Goal: Find specific page/section: Find specific page/section

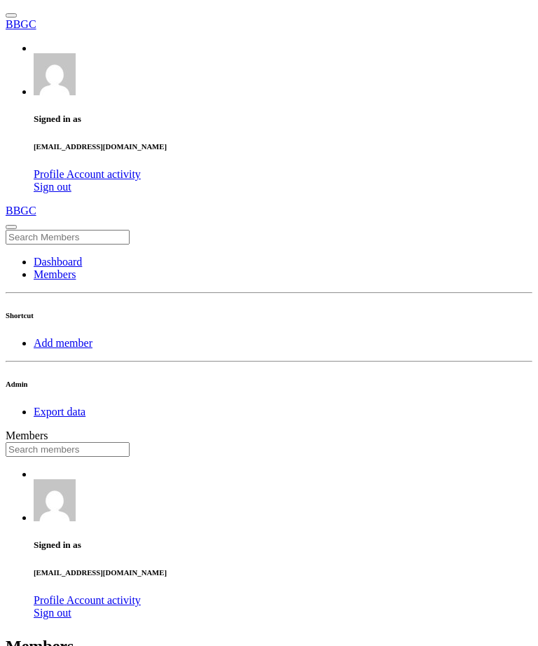
click at [130, 442] on input "text" at bounding box center [68, 449] width 124 height 15
type input "[PERSON_NAME]"
click at [130, 442] on input "text" at bounding box center [68, 449] width 124 height 15
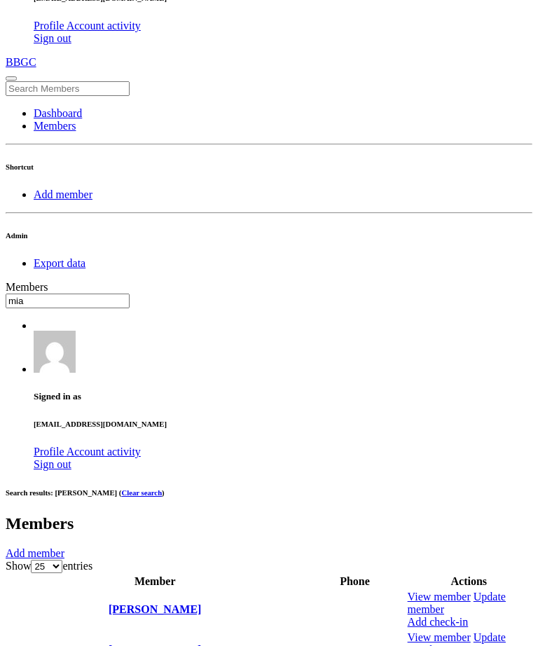
scroll to position [155, 0]
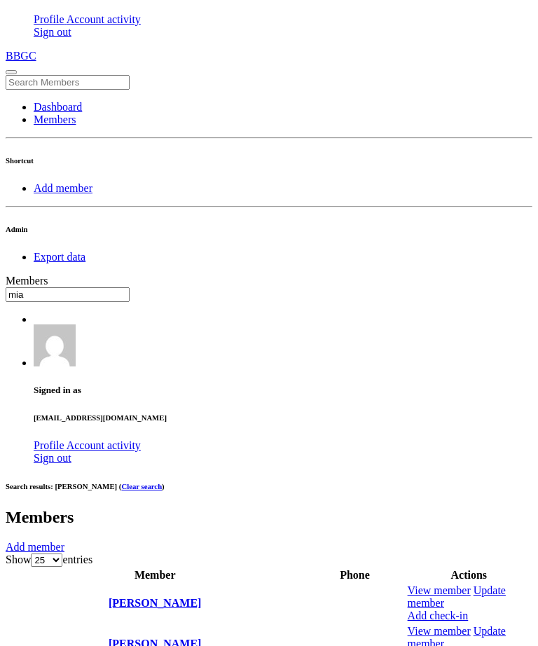
type input "mia"
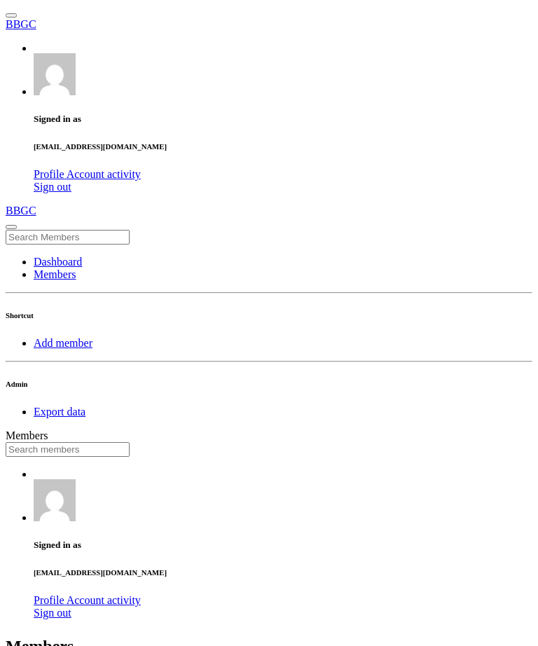
click at [130, 442] on input "text" at bounding box center [68, 449] width 124 height 15
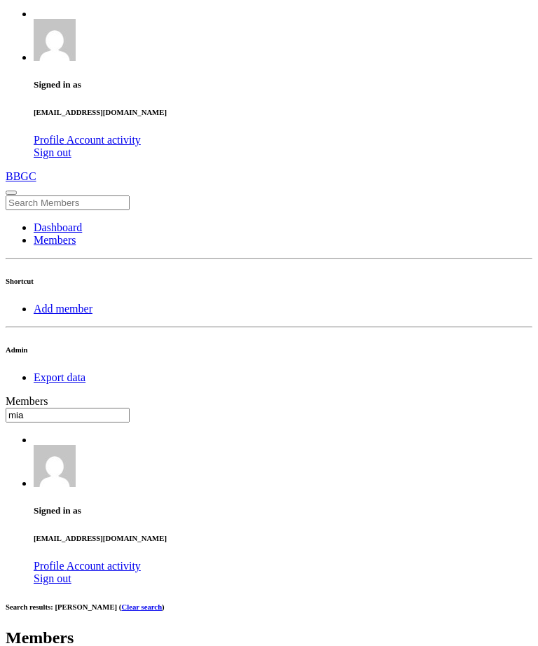
scroll to position [186, 0]
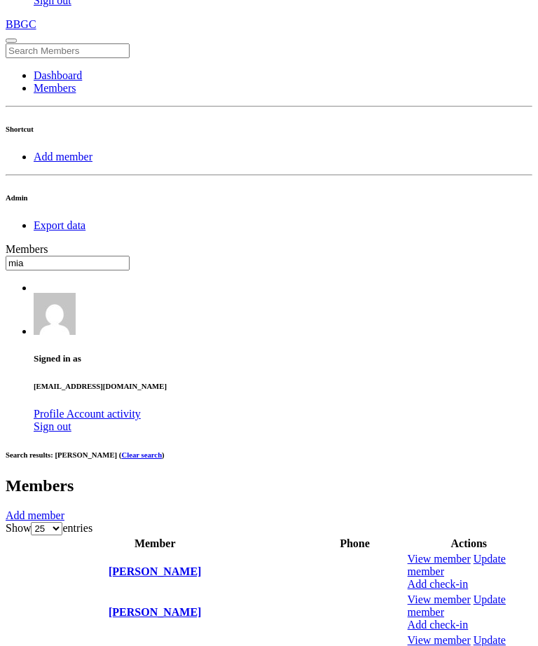
type input "mia"
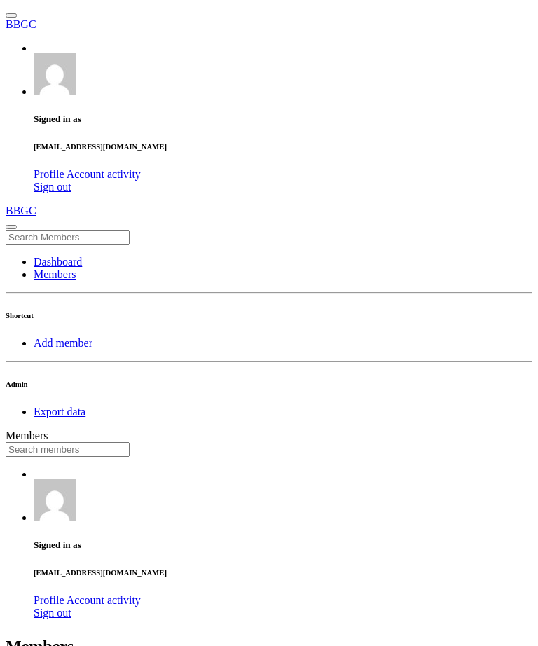
click at [130, 442] on input "text" at bounding box center [68, 449] width 124 height 15
type input "marshal"
click at [130, 442] on input "text" at bounding box center [68, 449] width 124 height 15
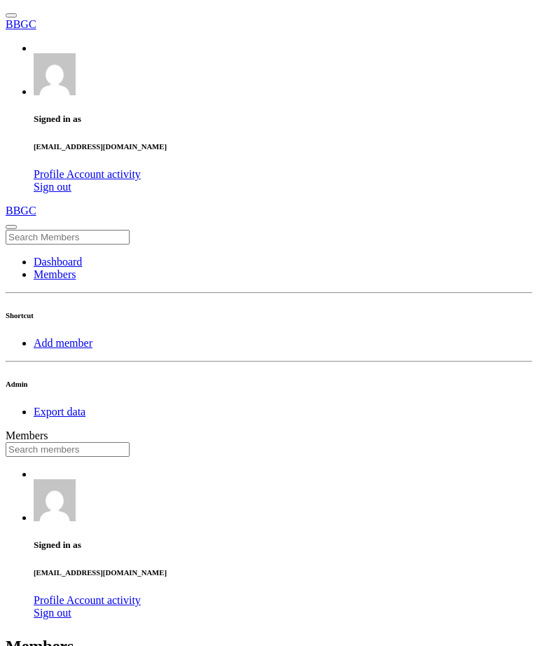
type input "e"
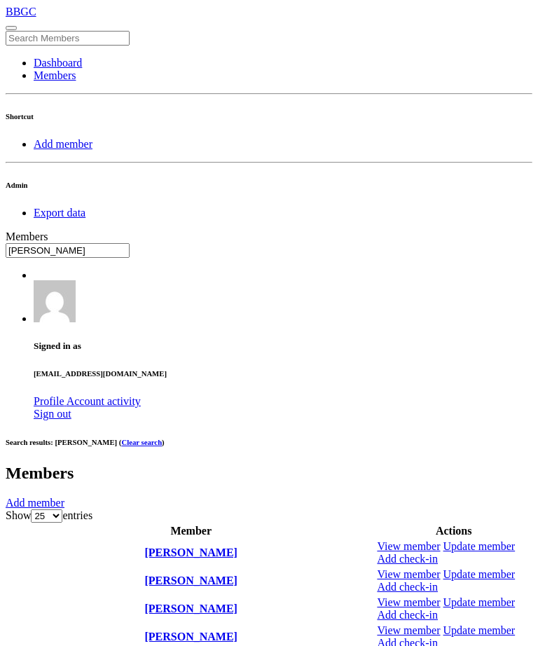
scroll to position [200, 0]
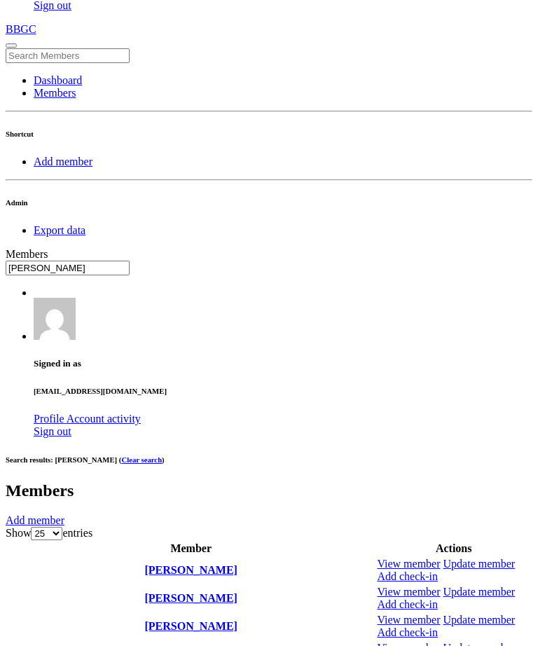
type input "[PERSON_NAME]"
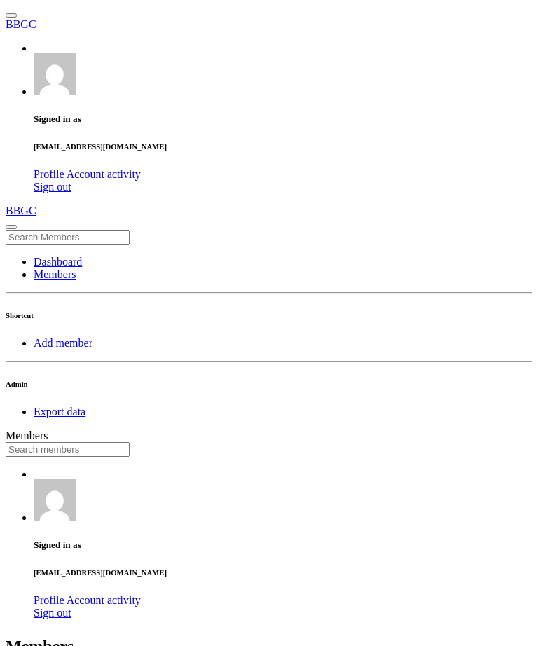
click at [130, 442] on input "text" at bounding box center [68, 449] width 124 height 15
type input "[PERSON_NAME]"
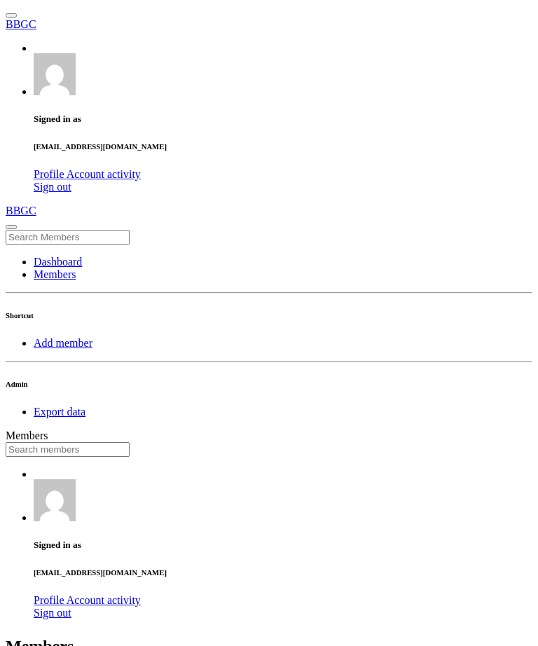
click at [130, 442] on input "text" at bounding box center [68, 449] width 124 height 15
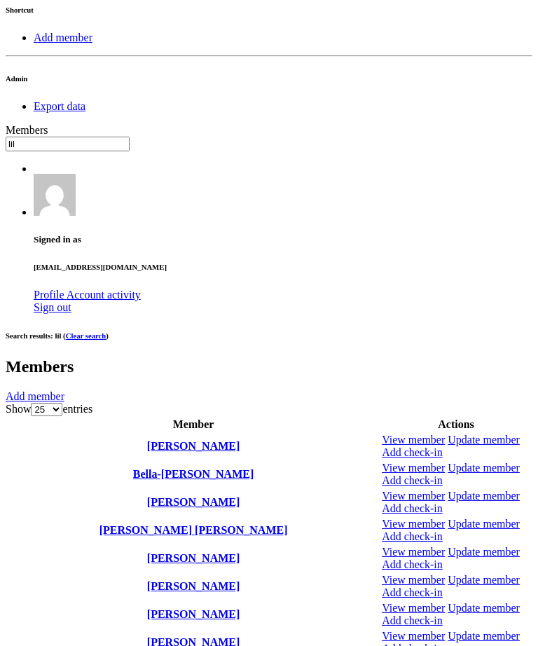
scroll to position [311, 0]
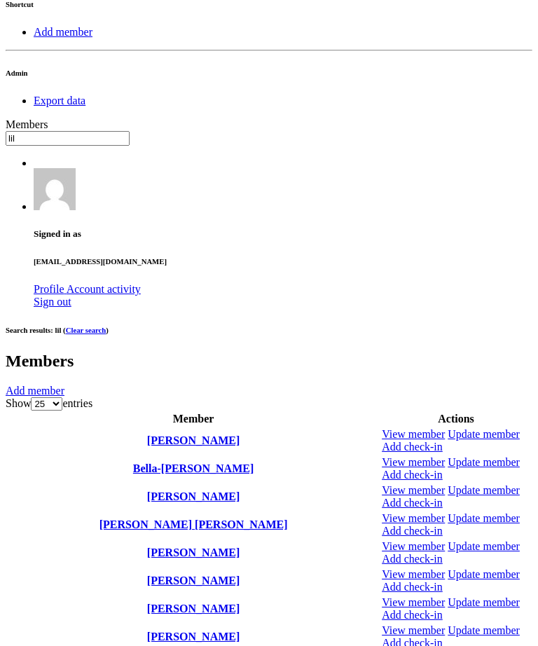
type input "lil"
click at [382, 645] on link at bounding box center [382, 652] width 0 height 0
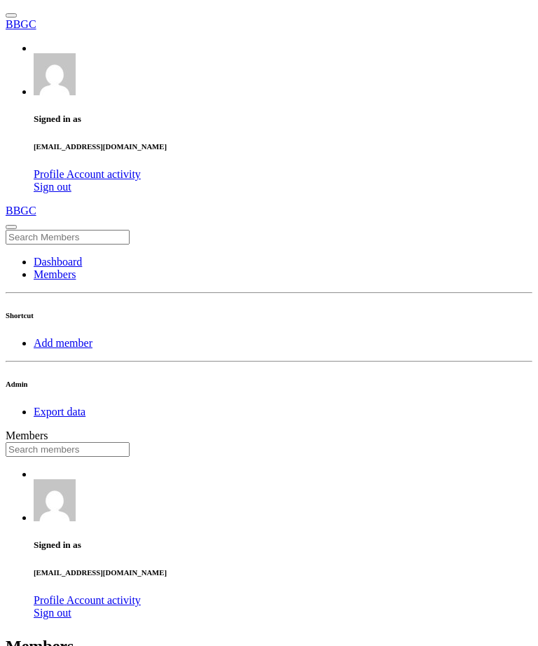
click at [130, 442] on input "text" at bounding box center [68, 449] width 124 height 15
type input "[PERSON_NAME]"
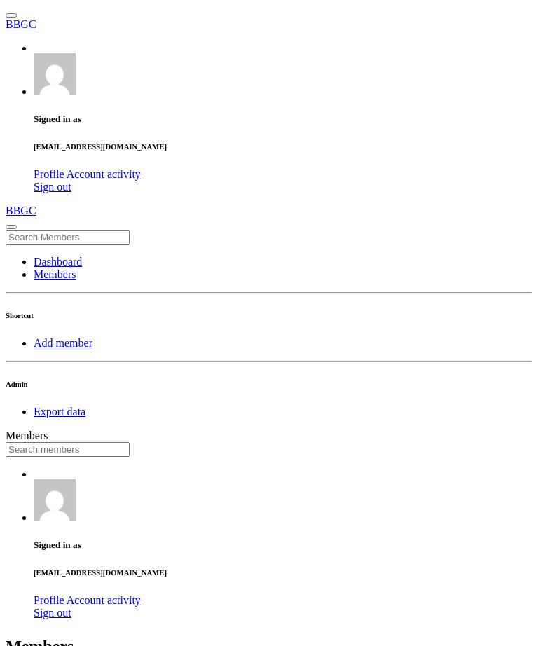
click at [130, 442] on input "text" at bounding box center [68, 449] width 124 height 15
type input "[PERSON_NAME]"
click at [130, 442] on input "text" at bounding box center [68, 449] width 124 height 15
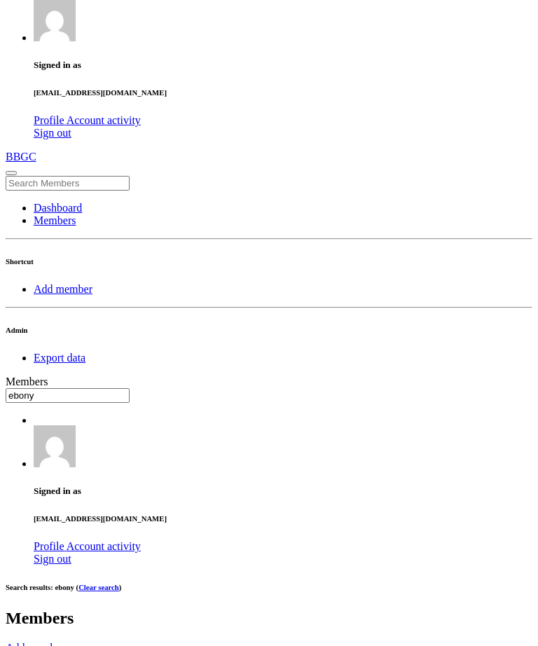
type input "ebony"
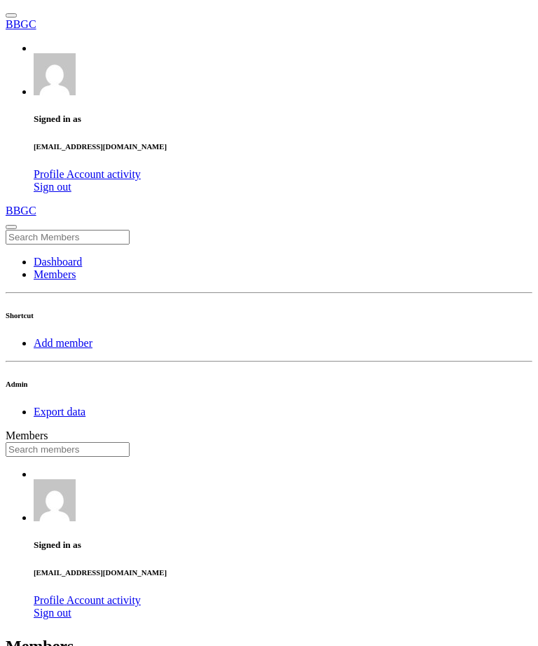
click at [130, 442] on input "text" at bounding box center [68, 449] width 124 height 15
type input "hunter"
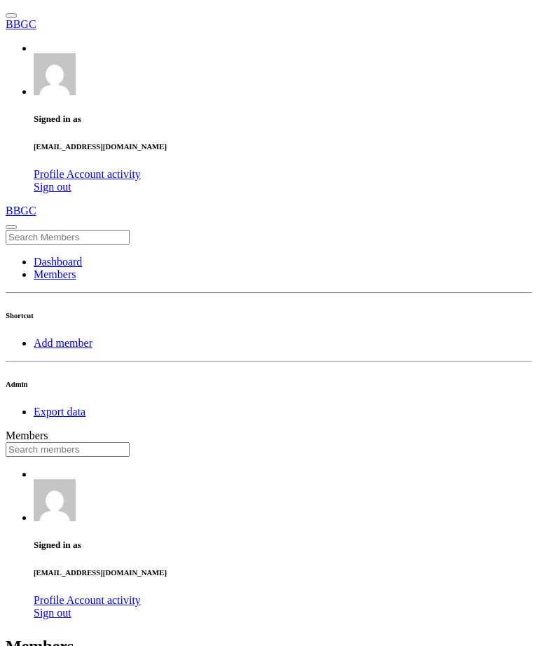
click at [130, 442] on input "text" at bounding box center [68, 449] width 124 height 15
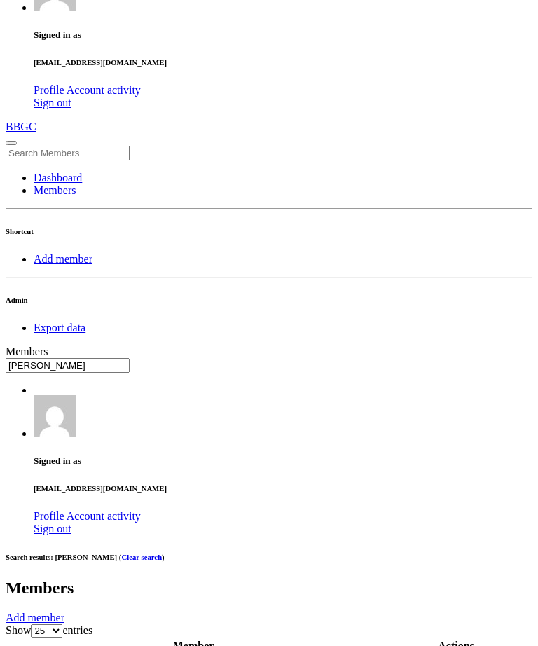
type input "[PERSON_NAME]"
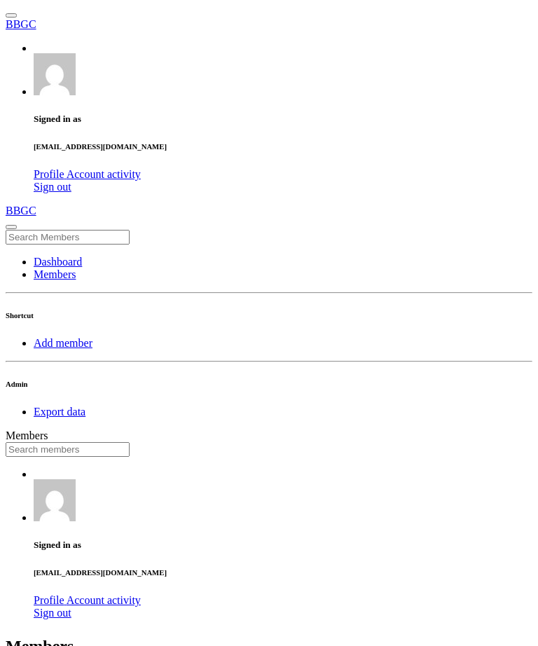
click at [130, 442] on input "text" at bounding box center [68, 449] width 124 height 15
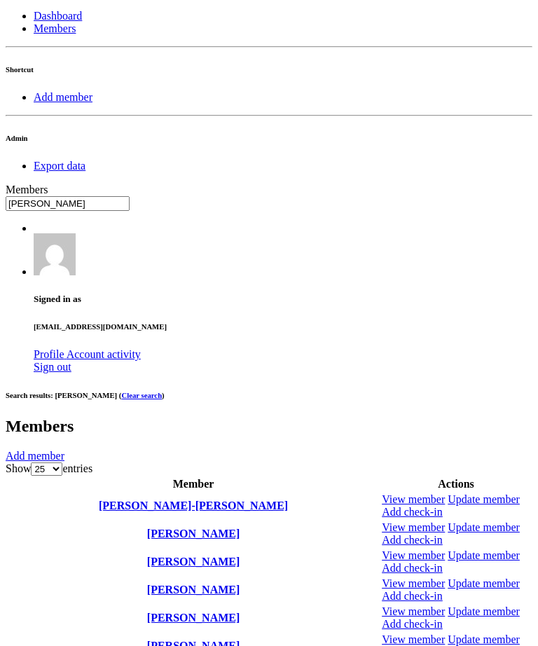
scroll to position [174, 0]
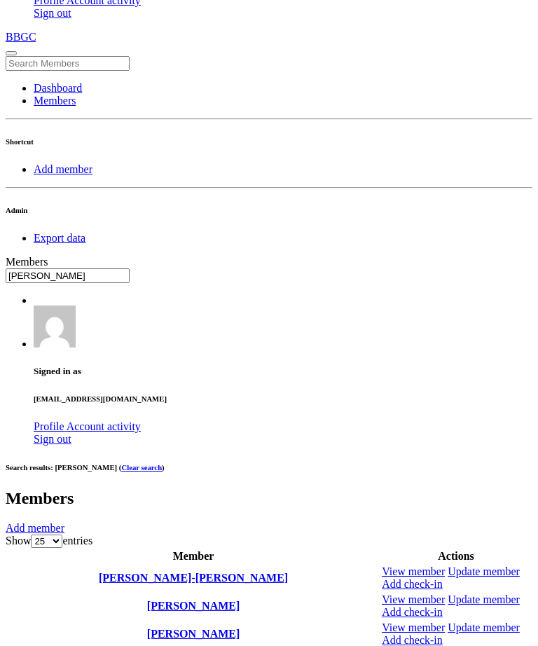
type input "[PERSON_NAME]"
click at [382, 622] on link at bounding box center [382, 622] width 0 height 0
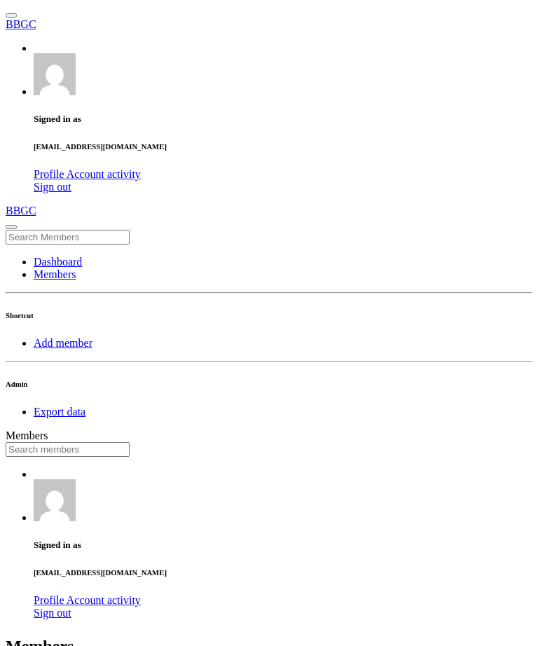
click at [130, 442] on input "text" at bounding box center [68, 449] width 124 height 15
type input "andr"
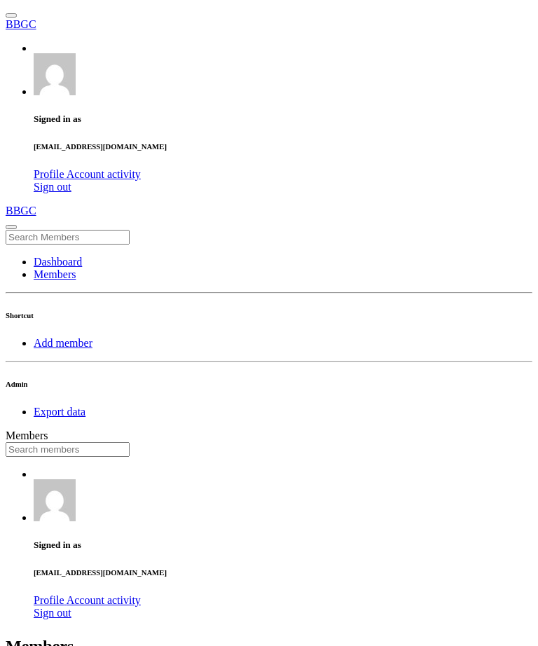
click at [130, 442] on input "text" at bounding box center [68, 449] width 124 height 15
type input "[PERSON_NAME]"
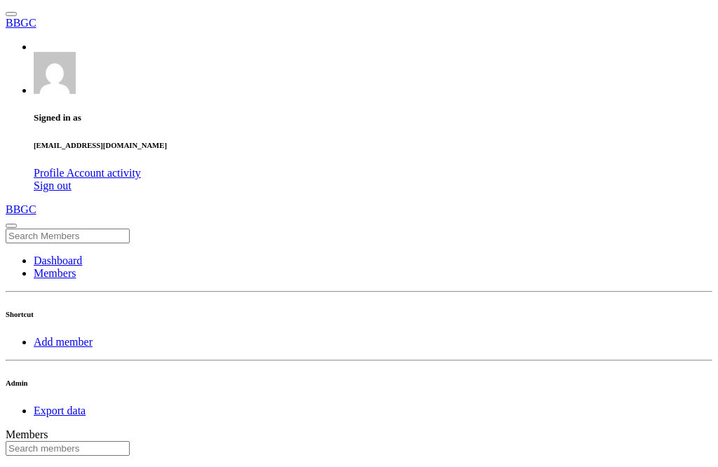
scroll to position [1, 0]
